Goal: Task Accomplishment & Management: Manage account settings

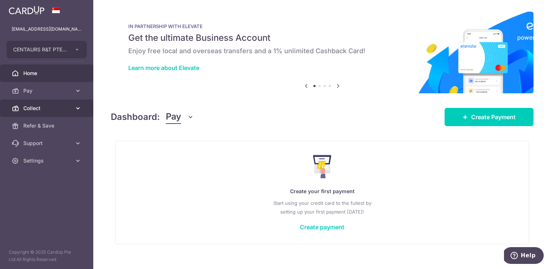
click at [78, 105] on icon at bounding box center [77, 108] width 7 height 7
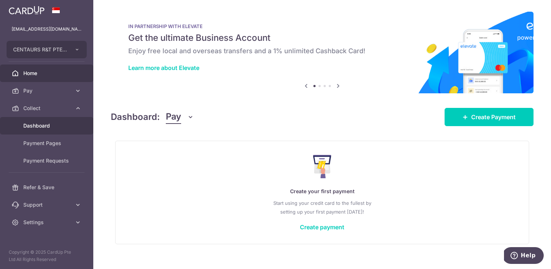
click at [55, 125] on span "Dashboard" at bounding box center [47, 125] width 48 height 7
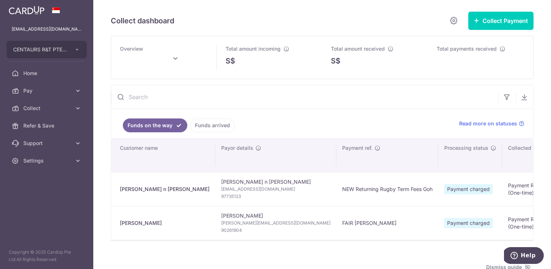
click at [201, 127] on link "Funds arrived" at bounding box center [212, 125] width 44 height 14
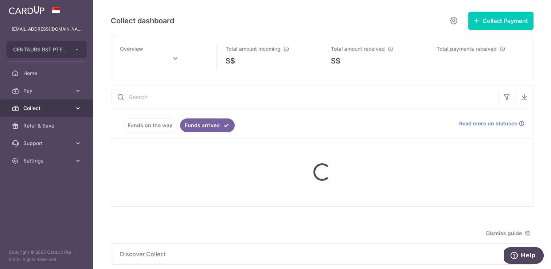
click at [79, 108] on icon at bounding box center [77, 108] width 7 height 7
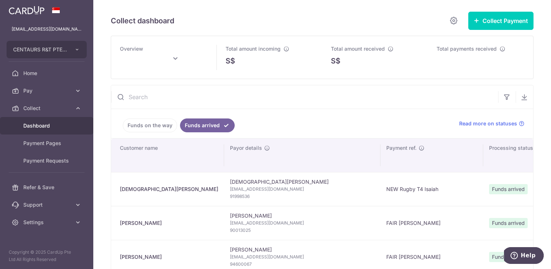
type input "[DATE]"
click at [159, 126] on link "Funds on the way" at bounding box center [150, 125] width 54 height 14
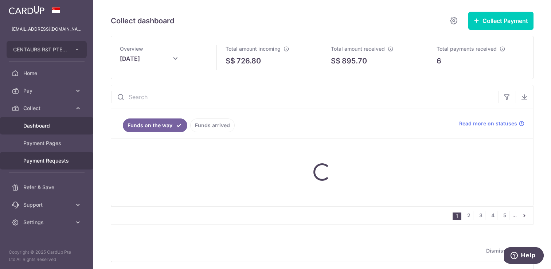
click at [60, 161] on span "Payment Requests" at bounding box center [47, 160] width 48 height 7
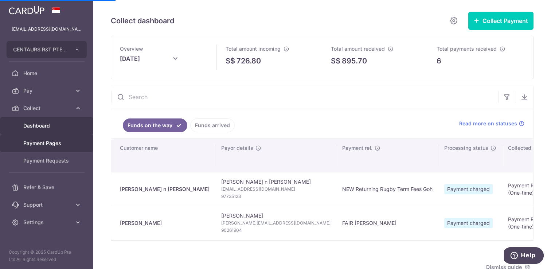
click at [67, 143] on span "Payment Pages" at bounding box center [47, 143] width 48 height 7
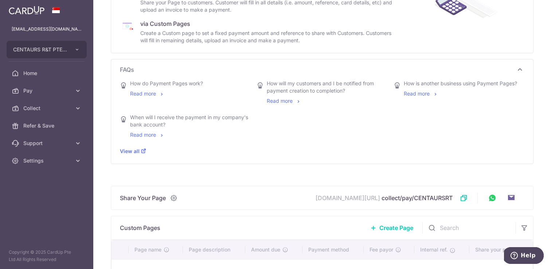
scroll to position [195, 0]
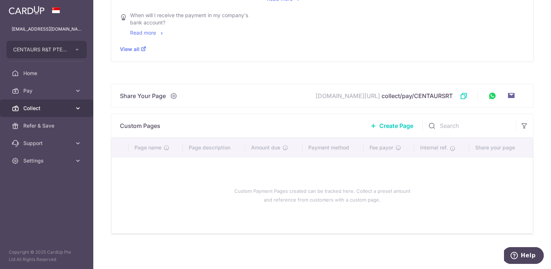
click at [83, 109] on link "Collect" at bounding box center [46, 108] width 93 height 17
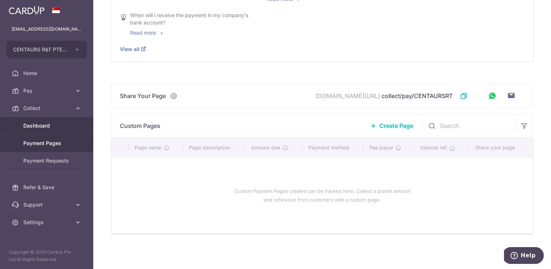
click at [52, 123] on span "Dashboard" at bounding box center [47, 125] width 48 height 7
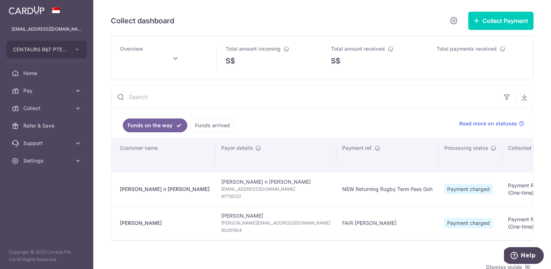
type input "[DATE]"
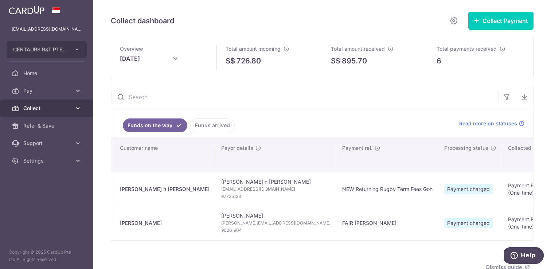
click at [78, 112] on link "Collect" at bounding box center [46, 108] width 93 height 17
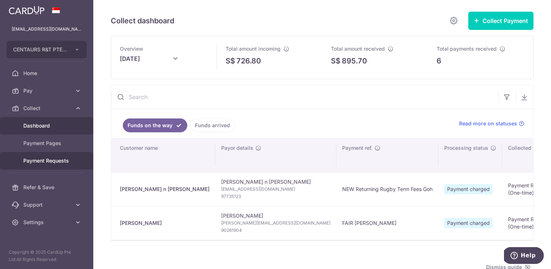
click at [55, 157] on link "Payment Requests" at bounding box center [46, 160] width 93 height 17
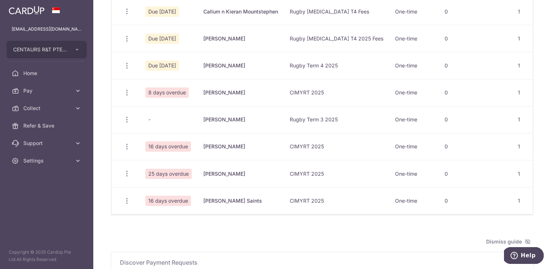
scroll to position [128, 0]
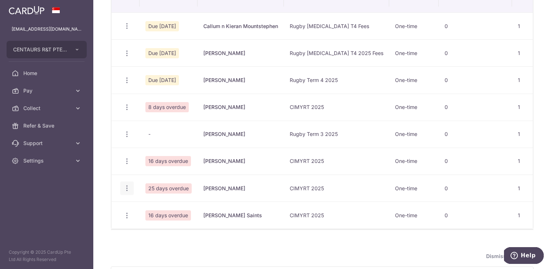
click at [124, 188] on icon "button" at bounding box center [127, 188] width 8 height 8
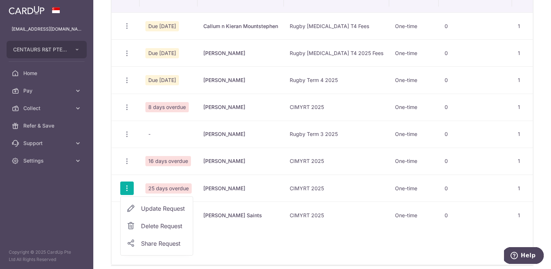
click at [171, 226] on span "Delete Request" at bounding box center [164, 226] width 46 height 9
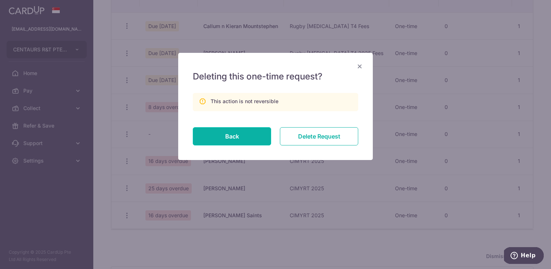
click at [312, 139] on input "Delete Request" at bounding box center [319, 136] width 78 height 18
click at [361, 66] on span "×" at bounding box center [360, 66] width 6 height 11
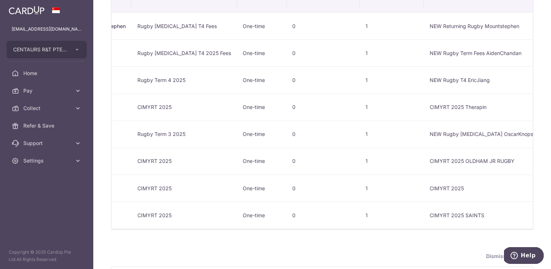
scroll to position [0, 0]
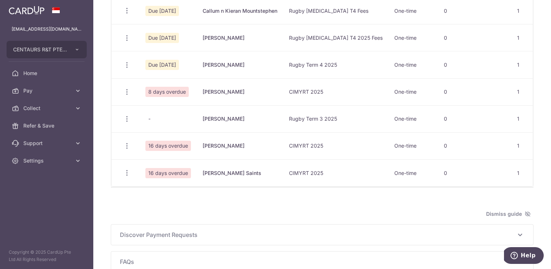
scroll to position [149, 0]
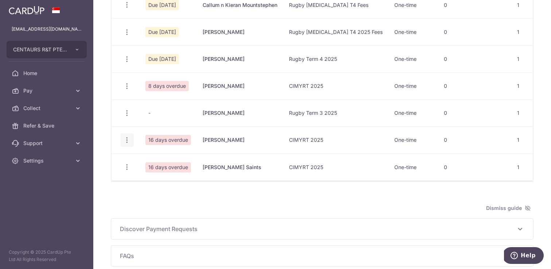
click at [127, 139] on icon "button" at bounding box center [127, 140] width 8 height 8
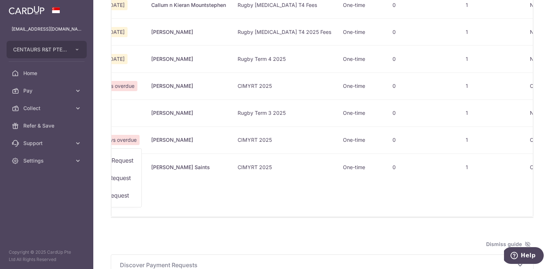
scroll to position [0, 0]
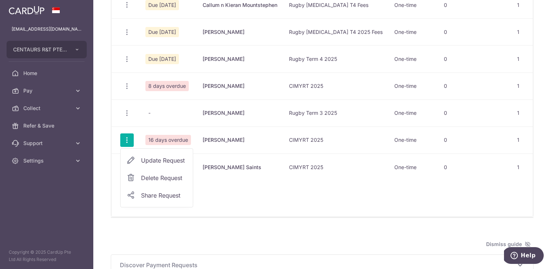
click at [233, 197] on div "Search: Due status Customer name Invoice no. Payment option No. of payments cha…" at bounding box center [322, 91] width 422 height 252
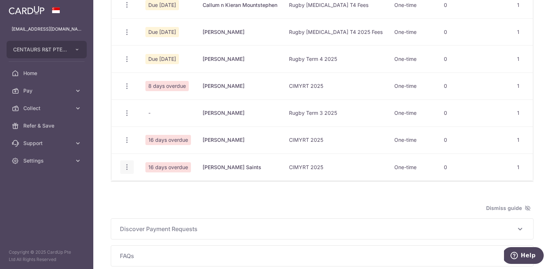
click at [125, 166] on icon "button" at bounding box center [127, 167] width 8 height 8
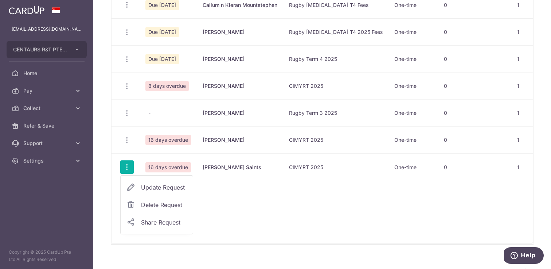
click at [285, 174] on td "CIMYRT 2025" at bounding box center [335, 166] width 105 height 27
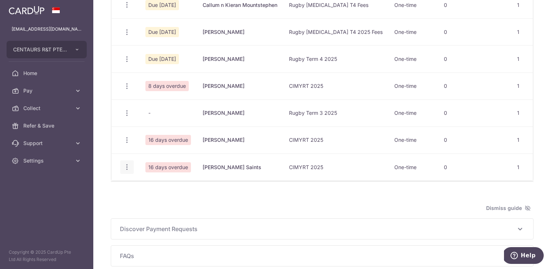
click at [129, 165] on icon "button" at bounding box center [127, 167] width 8 height 8
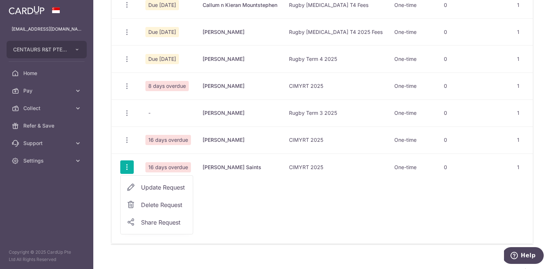
click at [167, 207] on span "Delete Request" at bounding box center [164, 205] width 46 height 9
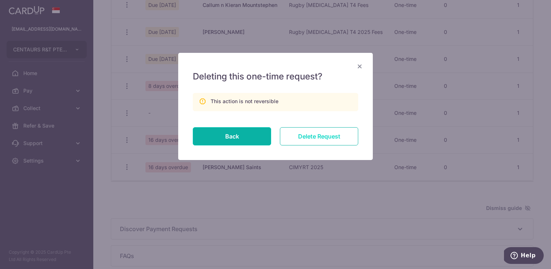
click at [314, 133] on input "Delete Request" at bounding box center [319, 136] width 78 height 18
click at [307, 137] on input "Delete Request" at bounding box center [319, 136] width 78 height 18
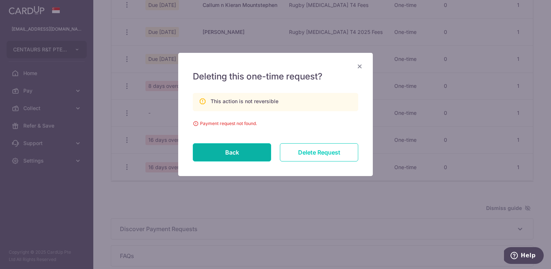
click at [357, 66] on span "×" at bounding box center [360, 66] width 6 height 11
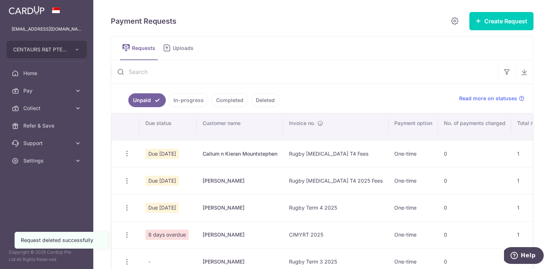
scroll to position [159, 0]
